Goal: Transaction & Acquisition: Subscribe to service/newsletter

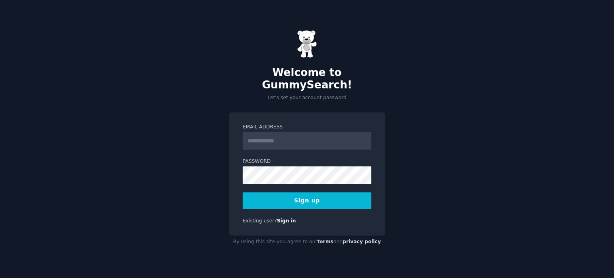
click at [270, 137] on input "Email Address" at bounding box center [307, 141] width 129 height 18
click at [261, 136] on input "Email Address" at bounding box center [307, 141] width 129 height 18
click at [277, 139] on input "Email Address" at bounding box center [307, 141] width 129 height 18
click at [280, 132] on input "Email Address" at bounding box center [307, 141] width 129 height 18
type input "**********"
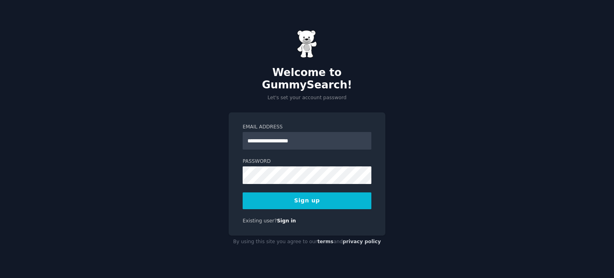
click at [318, 196] on button "Sign up" at bounding box center [307, 200] width 129 height 17
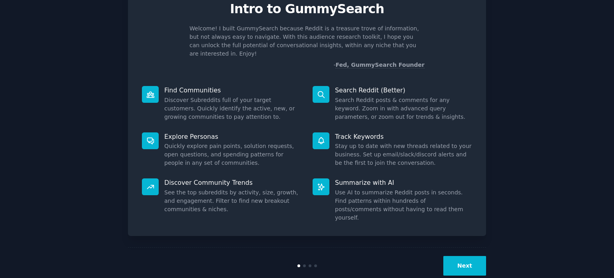
click at [468, 256] on button "Next" at bounding box center [465, 266] width 43 height 20
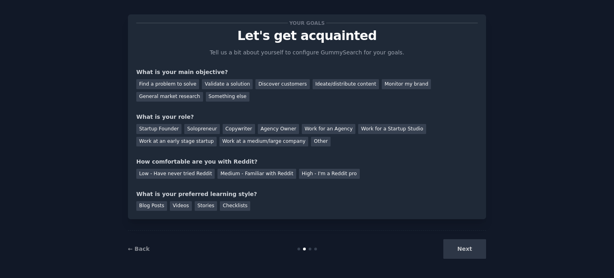
click at [468, 249] on div "Next" at bounding box center [427, 249] width 120 height 20
click at [155, 82] on div "Find a problem to solve" at bounding box center [167, 84] width 63 height 10
click at [265, 80] on div "Discover customers" at bounding box center [283, 84] width 54 height 10
click at [203, 92] on div "General market research" at bounding box center [169, 97] width 67 height 10
click at [220, 140] on div "Work at a medium/large company" at bounding box center [264, 142] width 89 height 10
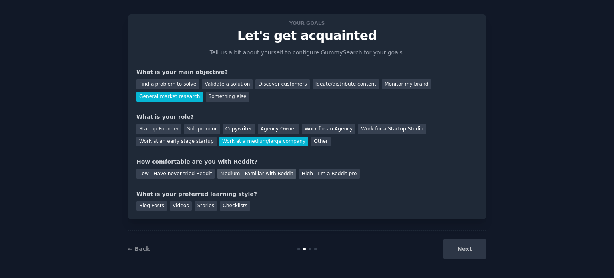
click at [233, 178] on div "Medium - Familiar with Reddit" at bounding box center [257, 174] width 78 height 10
click at [177, 208] on div "Videos" at bounding box center [181, 206] width 22 height 10
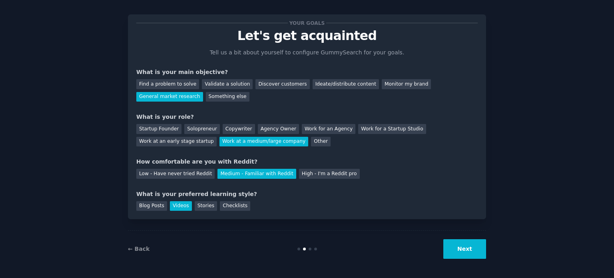
click at [483, 252] on button "Next" at bounding box center [465, 249] width 43 height 20
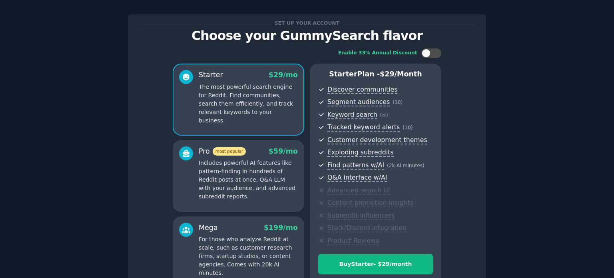
scroll to position [94, 0]
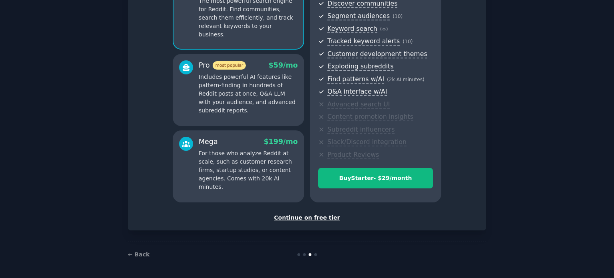
click at [312, 221] on div "Continue on free tier" at bounding box center [307, 218] width 342 height 8
